Goal: Transaction & Acquisition: Book appointment/travel/reservation

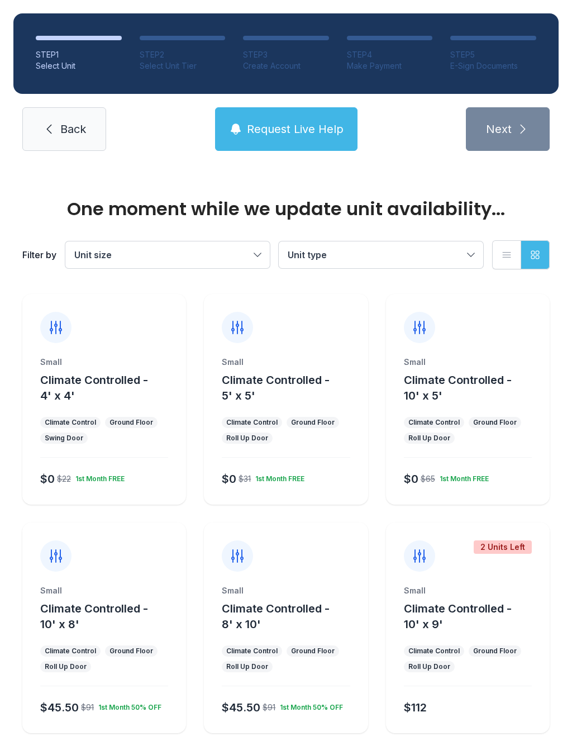
click at [304, 416] on div "Small Climate Controlled - 5' x 5' Climate Control Ground Floor Roll Up Door $0…" at bounding box center [286, 431] width 164 height 148
click at [287, 408] on div "Small Climate Controlled - 5' x 5' Climate Control Ground Floor Roll Up Door $0…" at bounding box center [286, 431] width 164 height 148
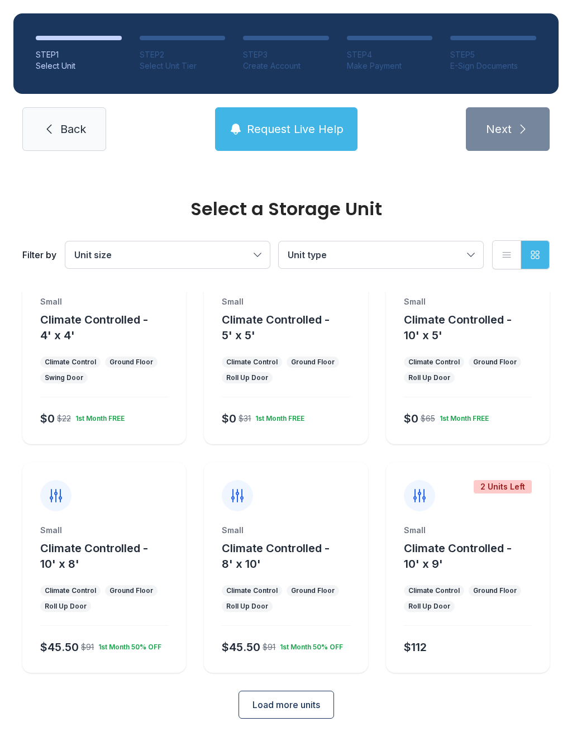
scroll to position [60, 0]
click at [295, 704] on span "Load more units" at bounding box center [287, 704] width 68 height 13
click at [285, 342] on button "Climate Controlled - 5' x 5'" at bounding box center [292, 327] width 141 height 31
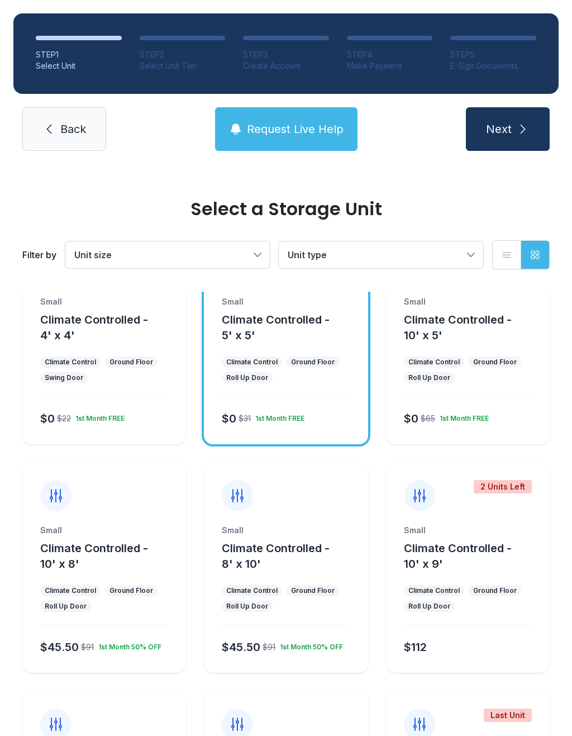
click at [518, 127] on icon "submit" at bounding box center [522, 128] width 13 height 13
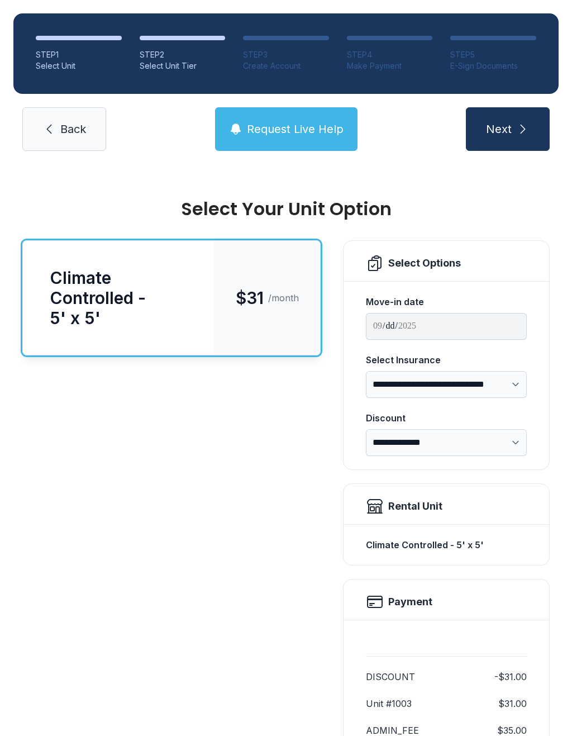
click at [533, 122] on button "Next" at bounding box center [508, 129] width 84 height 44
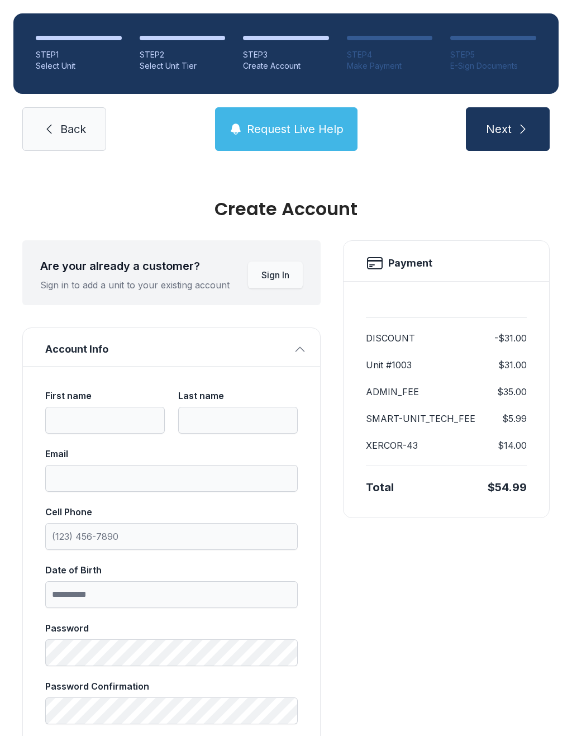
click at [523, 127] on icon "submit" at bounding box center [523, 129] width 5 height 9
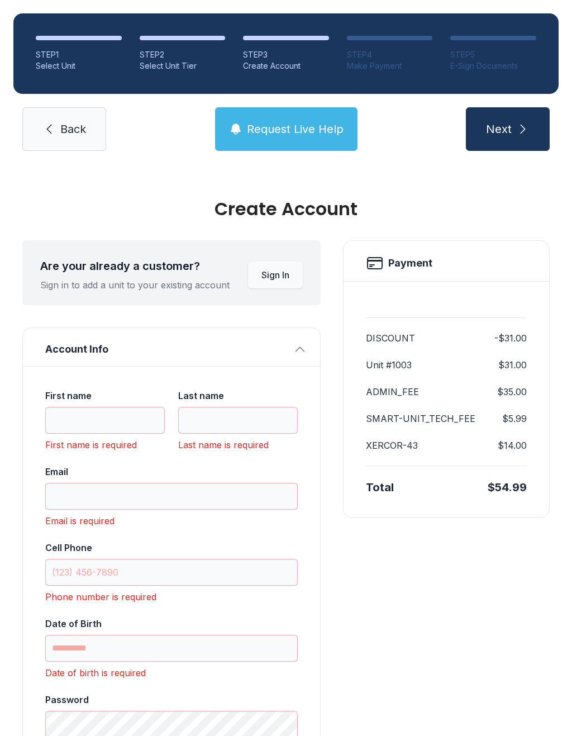
click at [77, 135] on span "Back" at bounding box center [73, 129] width 26 height 16
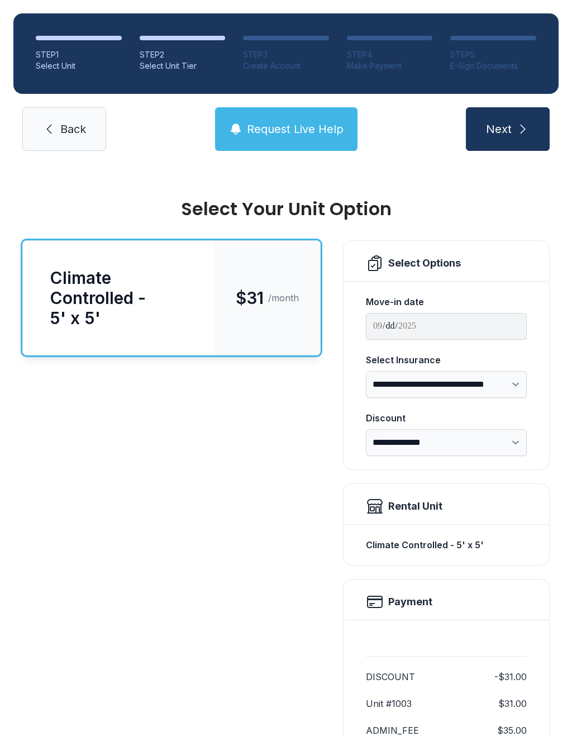
click at [74, 135] on span "Back" at bounding box center [73, 129] width 26 height 16
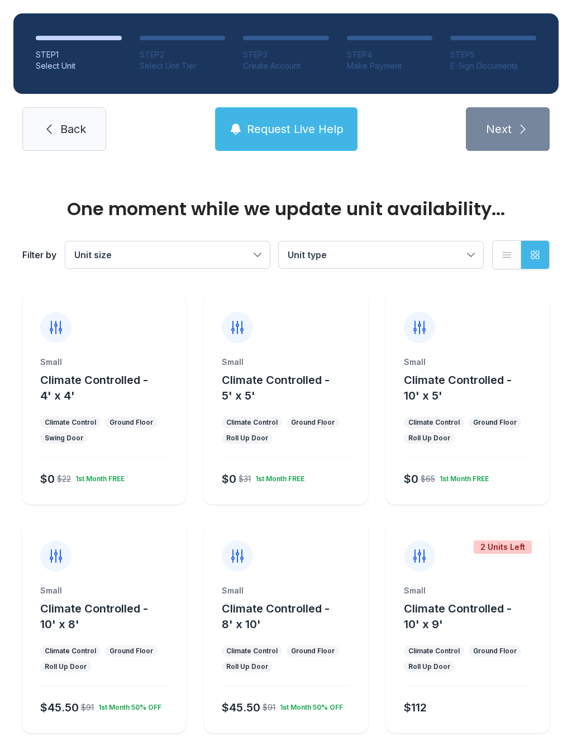
click at [70, 129] on span "Back" at bounding box center [73, 129] width 26 height 16
